Goal: Transaction & Acquisition: Book appointment/travel/reservation

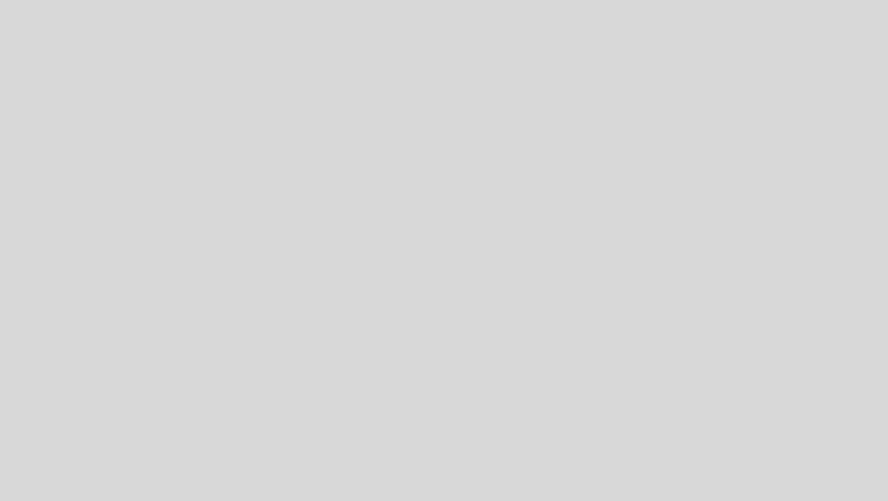
select select "pt"
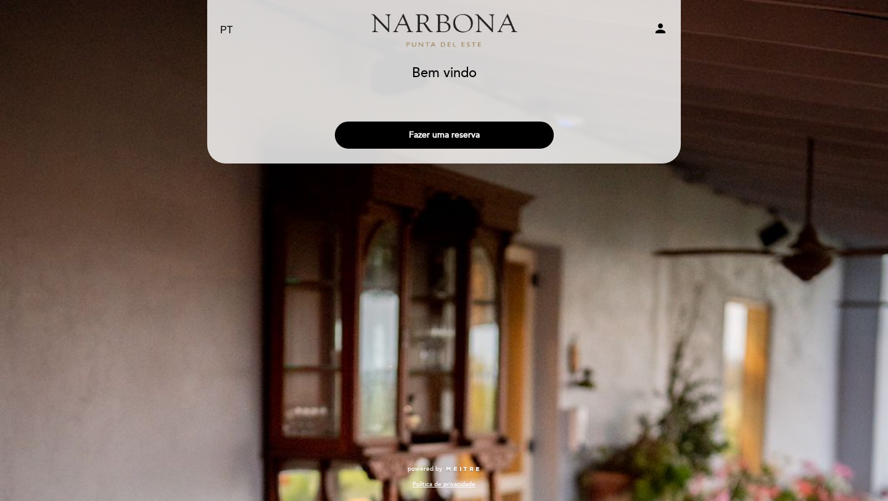
click at [462, 60] on header "EN ES PT Narbona [GEOGRAPHIC_DATA] person Bem vindo Bem vindo, Mudar usuário Fa…" at bounding box center [444, 81] width 474 height 163
click at [461, 47] on link "Narbona [GEOGRAPHIC_DATA]" at bounding box center [444, 31] width 154 height 34
click at [522, 142] on button "Fazer uma reserva" at bounding box center [444, 135] width 219 height 27
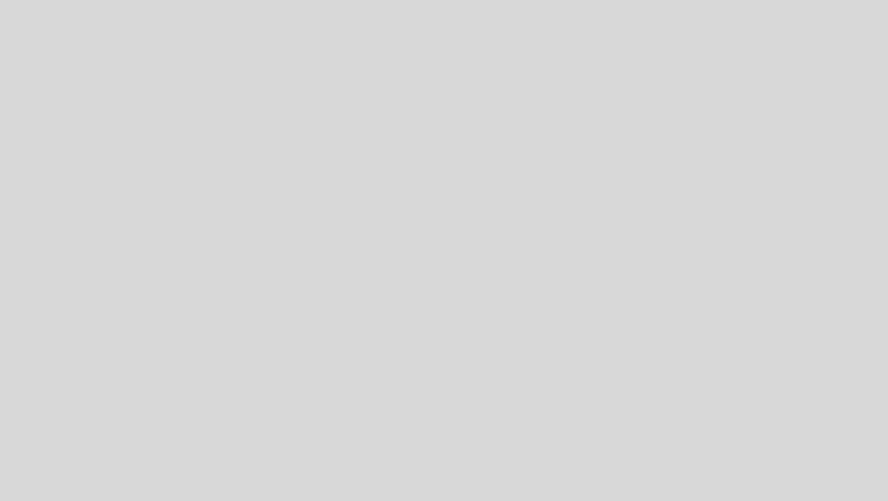
select select "pt"
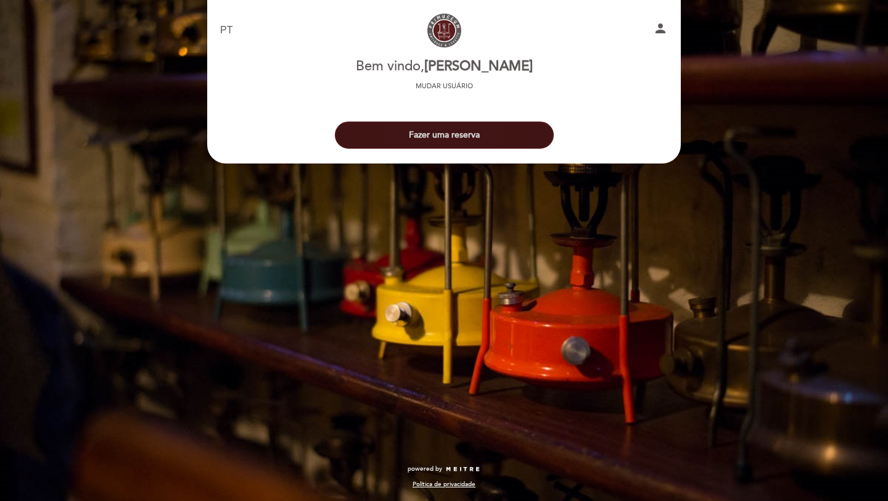
click at [500, 131] on button "Fazer uma reserva" at bounding box center [444, 135] width 219 height 27
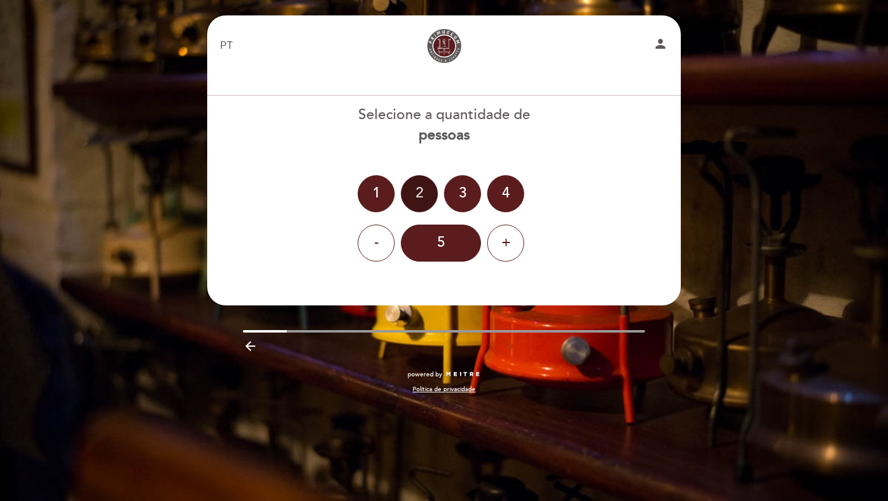
click at [431, 178] on div "2" at bounding box center [419, 193] width 37 height 37
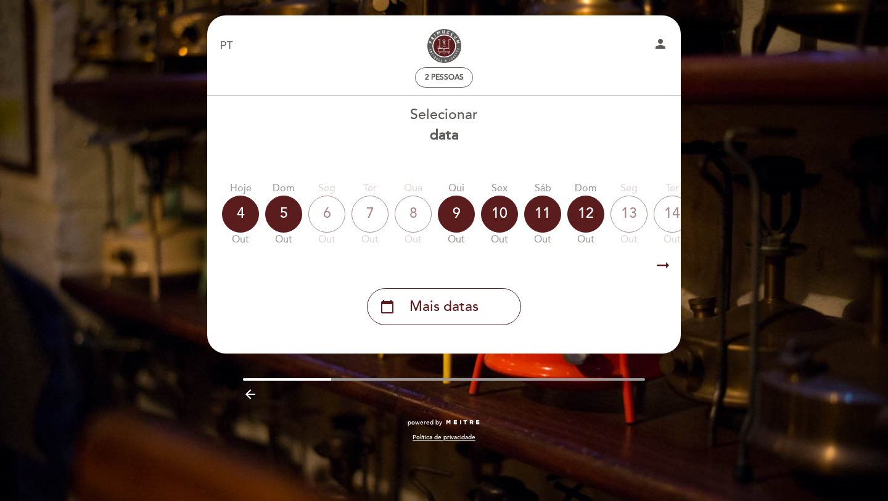
scroll to position [0, 363]
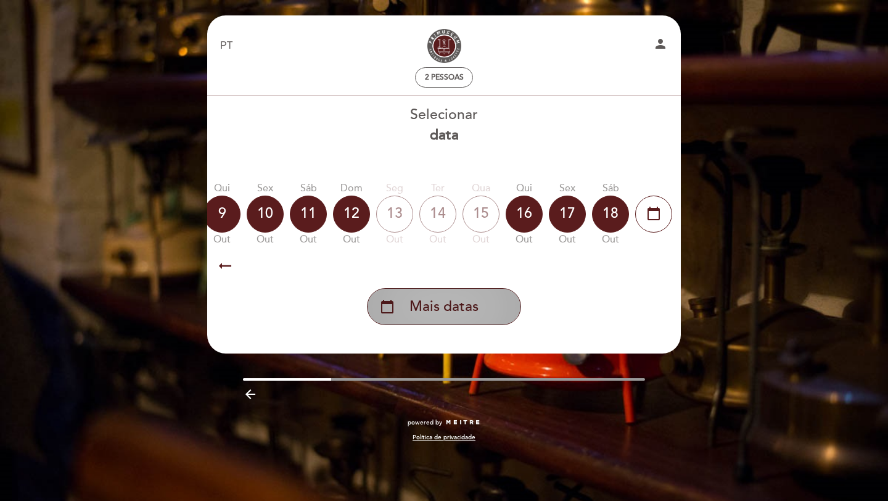
click at [455, 315] on span "Mais datas" at bounding box center [444, 307] width 69 height 20
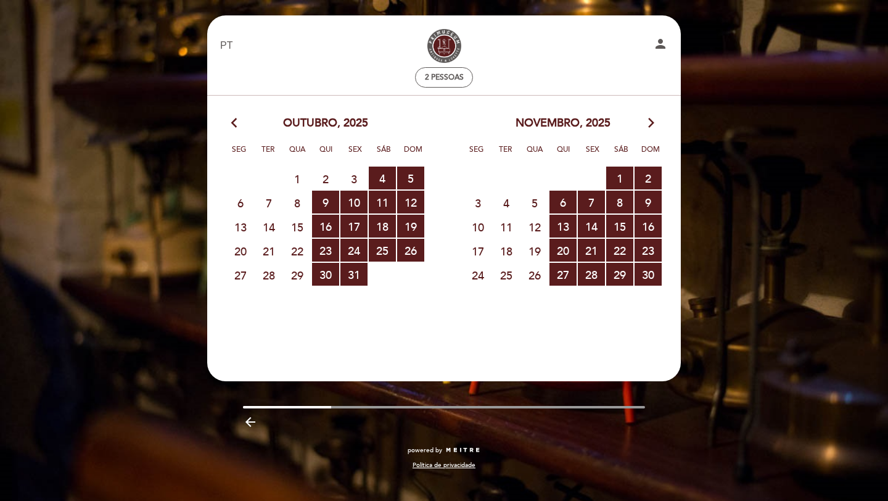
click at [648, 126] on icon "arrow_forward_ios" at bounding box center [651, 123] width 11 height 16
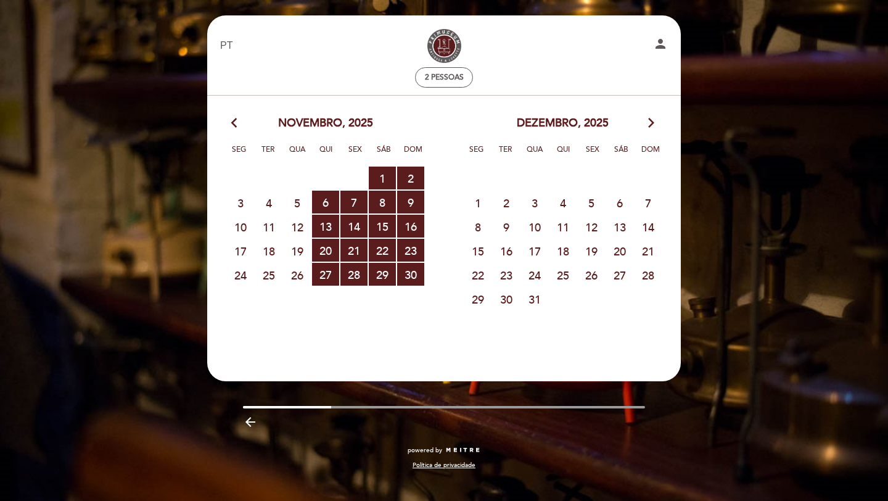
click at [574, 267] on span "25" at bounding box center [563, 274] width 27 height 23
click at [592, 270] on span "26" at bounding box center [591, 274] width 27 height 23
drag, startPoint x: 554, startPoint y: 271, endPoint x: 574, endPoint y: 271, distance: 20.4
click at [554, 271] on span "25" at bounding box center [563, 274] width 27 height 23
click at [630, 271] on span "27" at bounding box center [619, 274] width 27 height 23
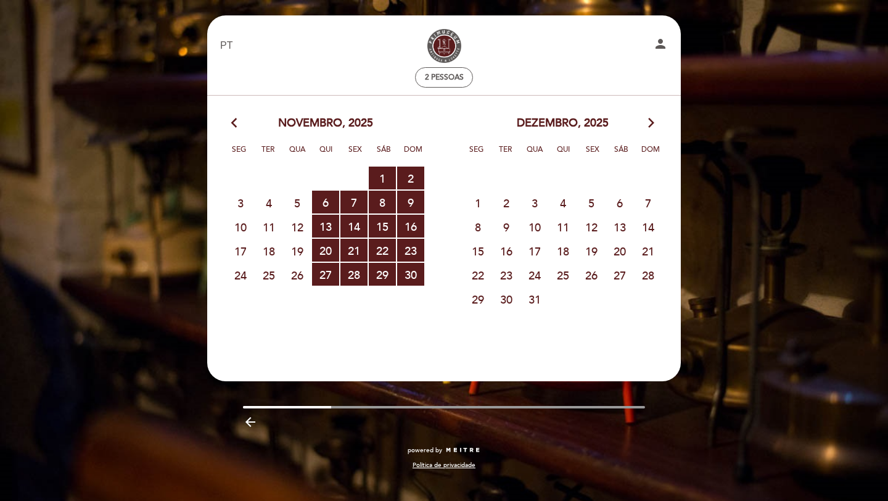
drag, startPoint x: 643, startPoint y: 277, endPoint x: 620, endPoint y: 277, distance: 22.8
click at [643, 277] on span "28" at bounding box center [648, 274] width 27 height 23
click at [626, 270] on span "27" at bounding box center [619, 274] width 27 height 23
